Goal: Use online tool/utility: Utilize a website feature to perform a specific function

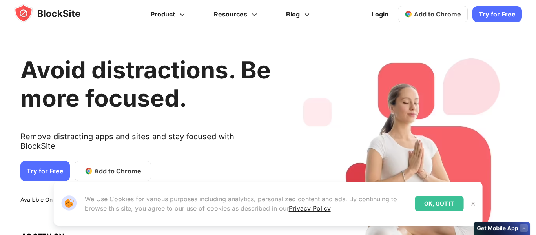
click at [460, 13] on span "Add to Chrome" at bounding box center [437, 14] width 47 height 8
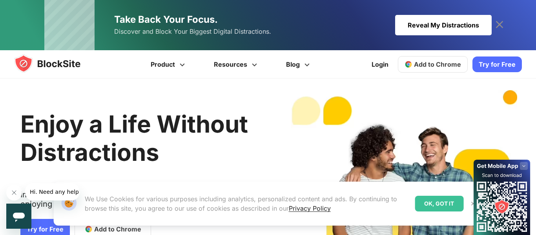
click at [430, 60] on span "Add to Chrome" at bounding box center [437, 64] width 47 height 8
